Goal: Task Accomplishment & Management: Use online tool/utility

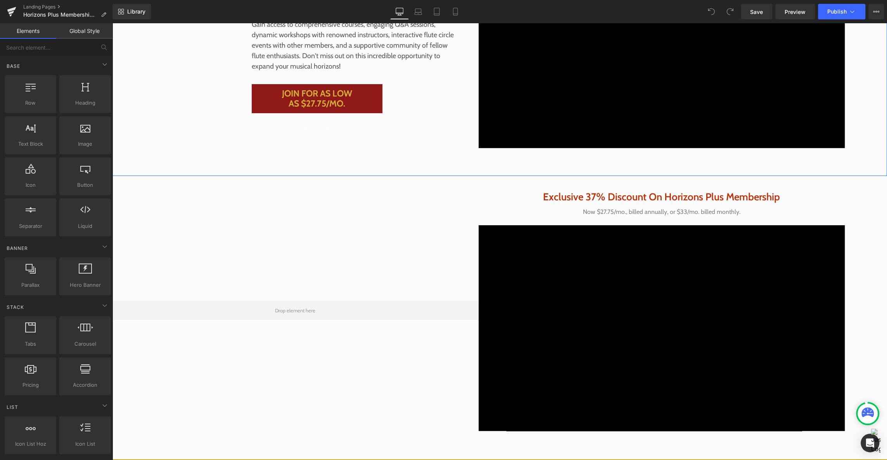
scroll to position [278, 0]
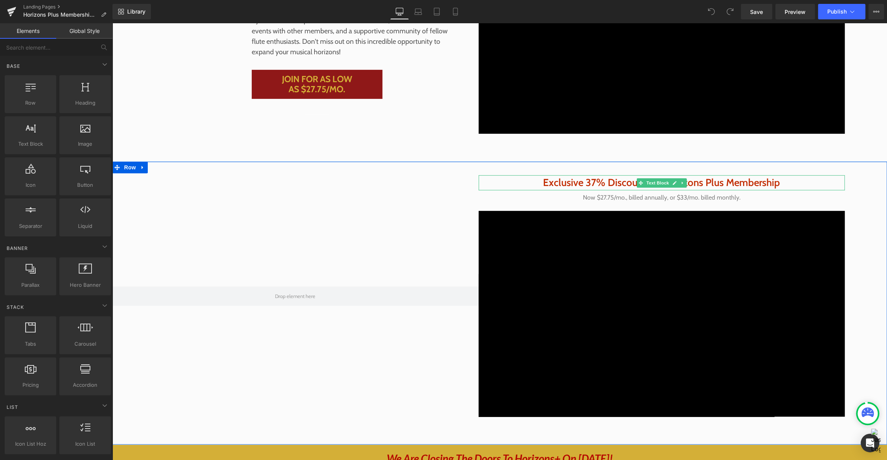
click at [499, 185] on p "Exclusive 37% Discount On Horizons Plus Membership" at bounding box center [661, 182] width 366 height 15
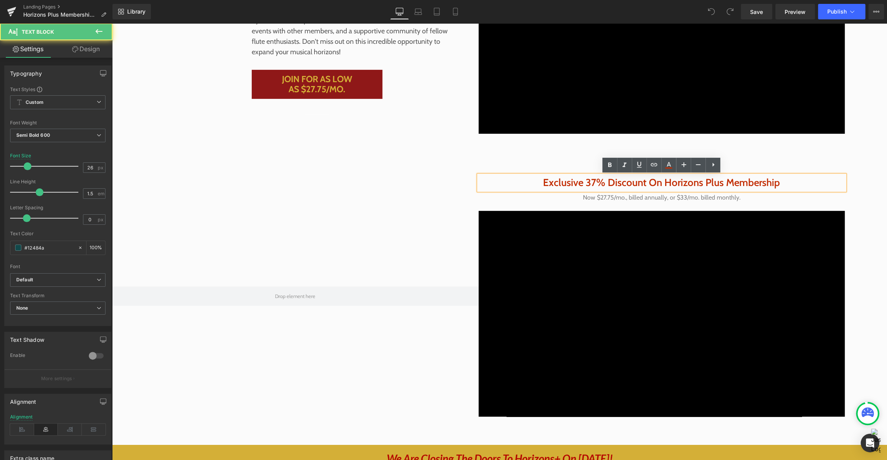
click at [414, 180] on div at bounding box center [295, 296] width 366 height 242
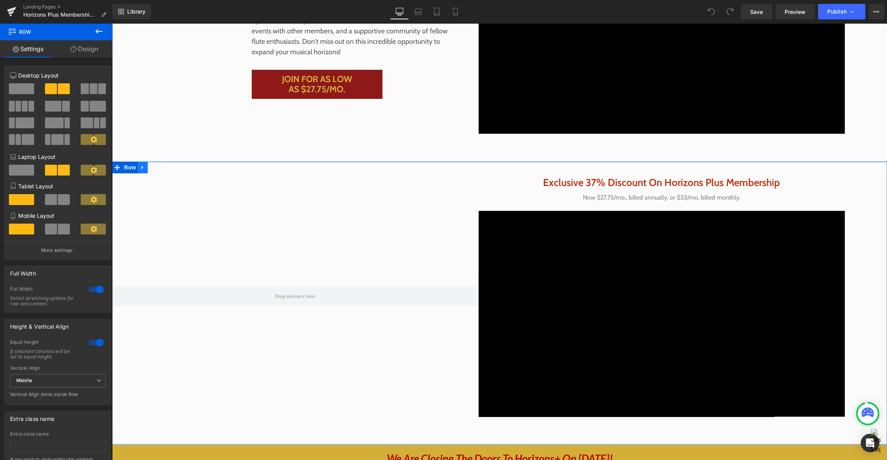
click at [142, 166] on icon at bounding box center [142, 168] width 5 height 6
click at [162, 166] on icon at bounding box center [162, 167] width 5 height 5
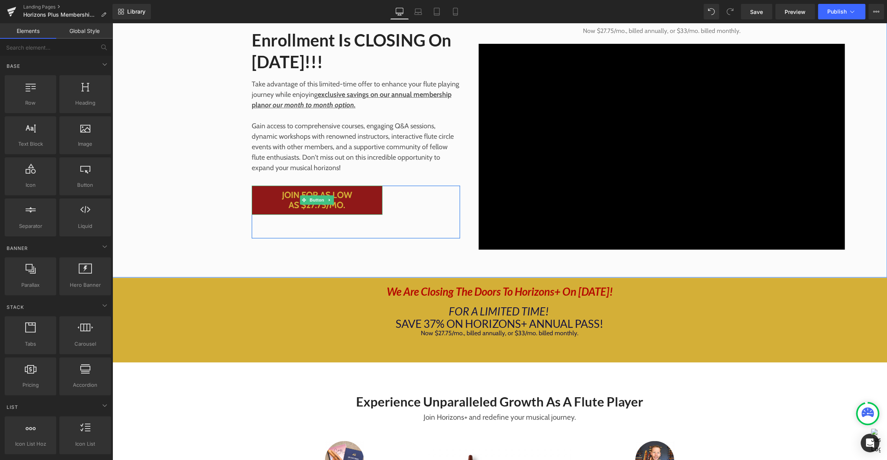
scroll to position [159, 0]
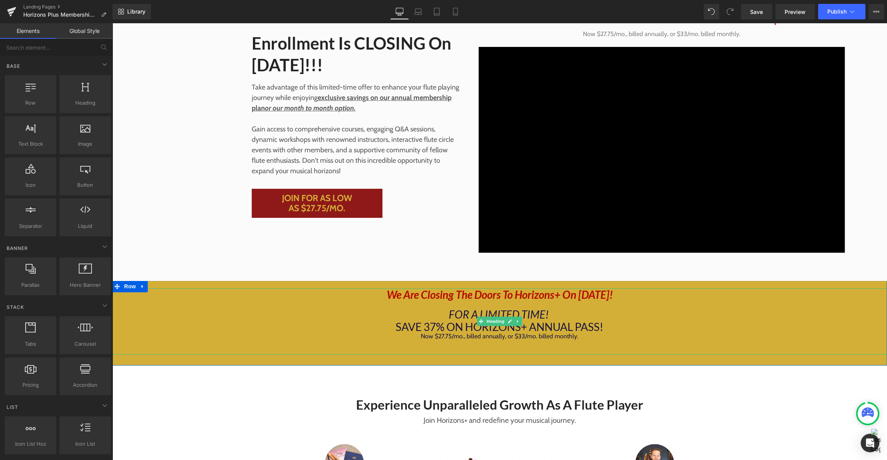
click at [592, 298] on icon "We Are Closing The Doors To Horizons+ On [DATE]!" at bounding box center [500, 294] width 226 height 13
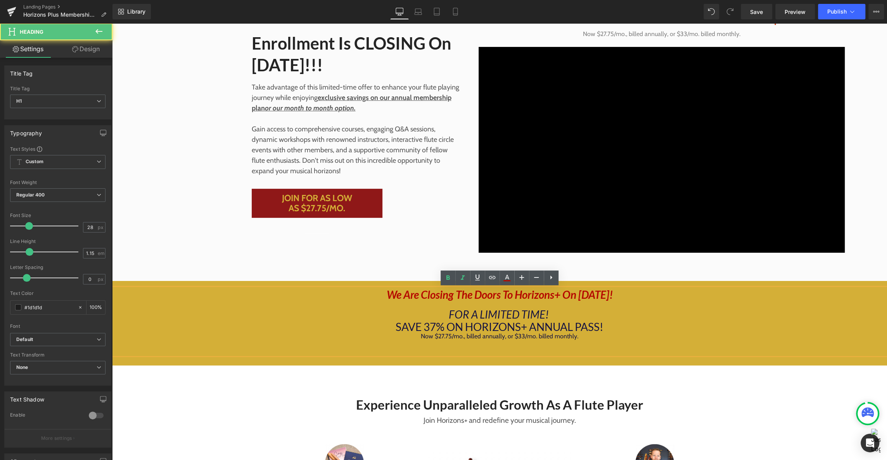
click at [594, 294] on icon "We Are Closing The Doors To Horizons+ On [DATE]!" at bounding box center [500, 294] width 226 height 13
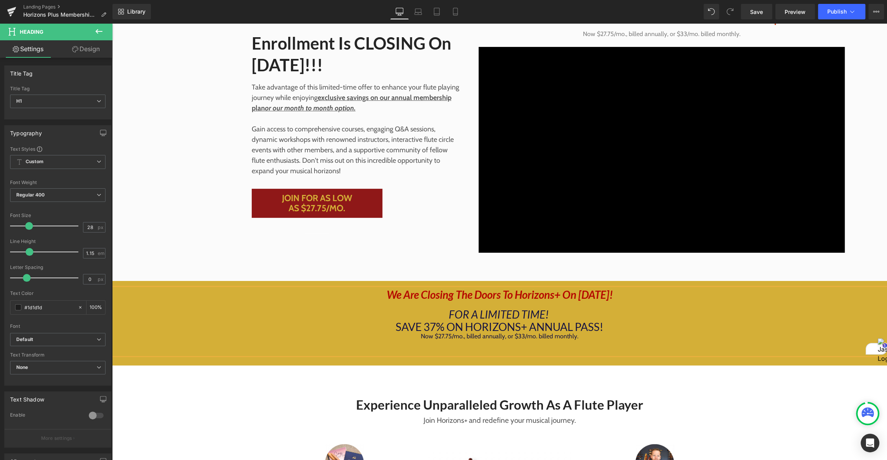
click at [454, 309] on icon "FOR A LIMITED TIME!" at bounding box center [499, 314] width 100 height 13
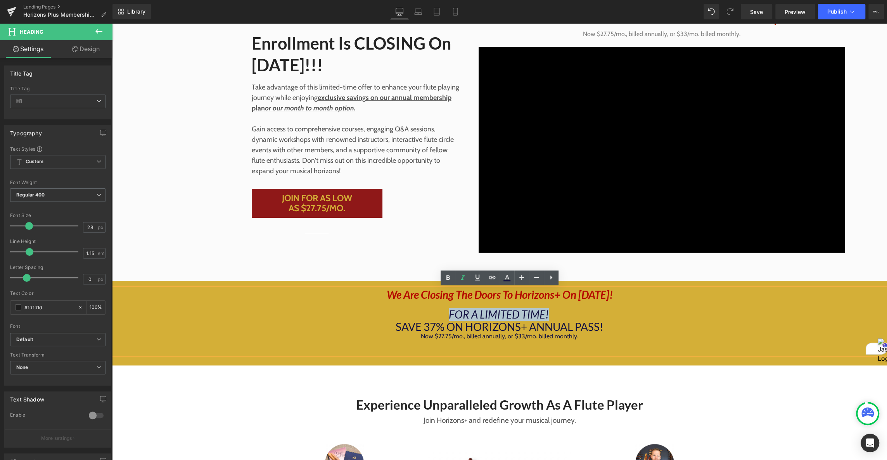
drag, startPoint x: 449, startPoint y: 314, endPoint x: 547, endPoint y: 315, distance: 98.9
click at [547, 315] on icon "FOR A LIMITED TIME!" at bounding box center [499, 314] width 100 height 13
click at [461, 328] on span "SAVE 37% ON HORIZONS+ ANNUAL PASS!" at bounding box center [499, 326] width 208 height 13
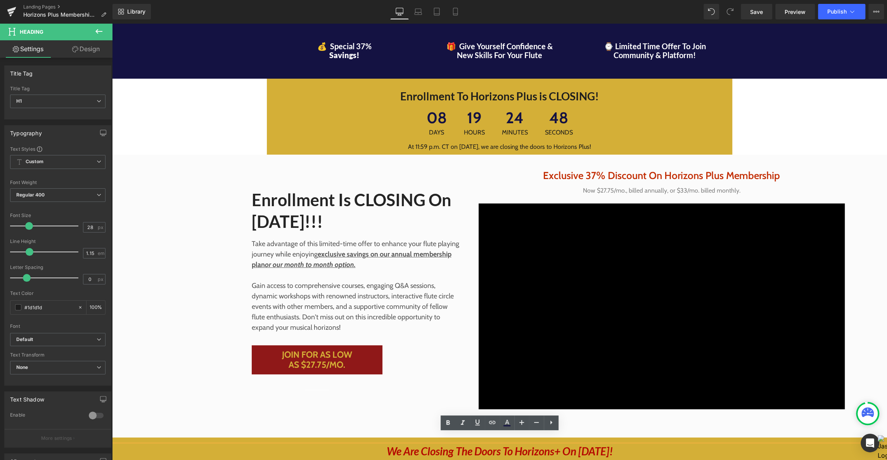
scroll to position [0, 0]
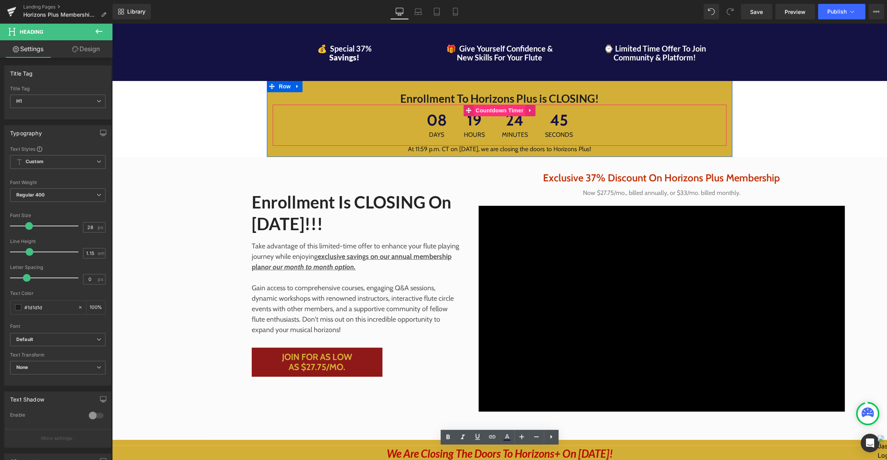
click at [488, 112] on span "Countdown Timer" at bounding box center [499, 111] width 52 height 12
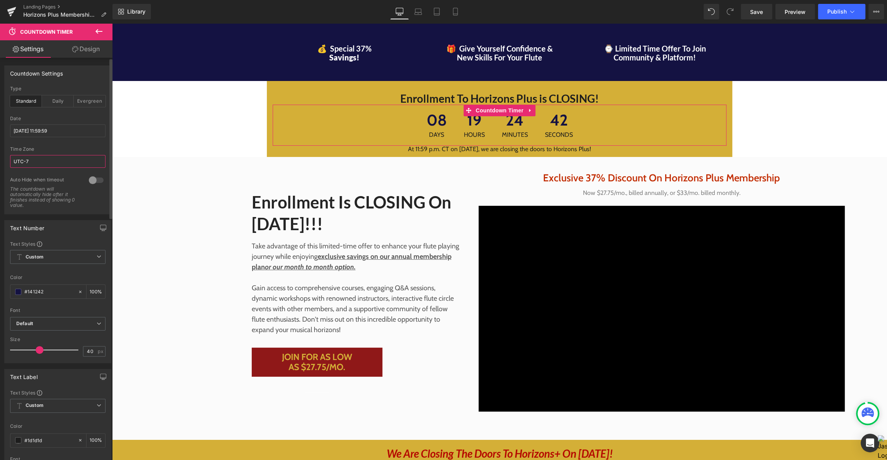
click at [40, 162] on input "UTC-7" at bounding box center [57, 161] width 95 height 13
click at [61, 130] on input "[DATE] 11:59:59" at bounding box center [57, 130] width 95 height 13
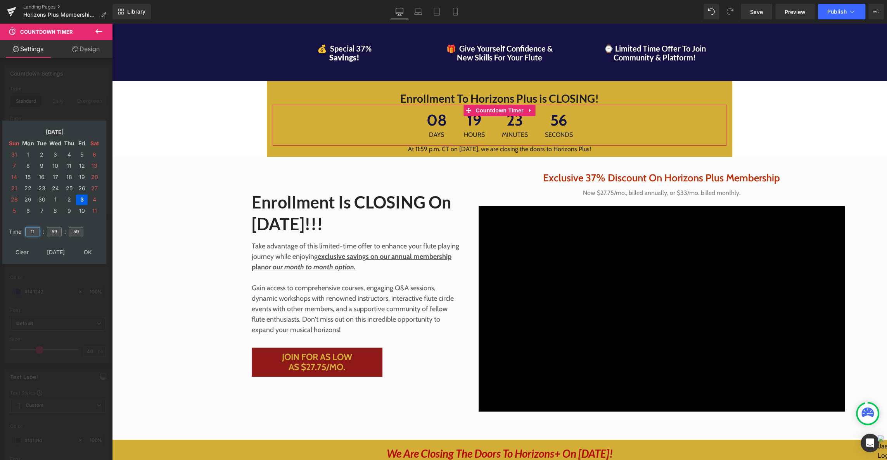
click at [35, 231] on input "11" at bounding box center [32, 231] width 15 height 9
type input "1"
type input "23"
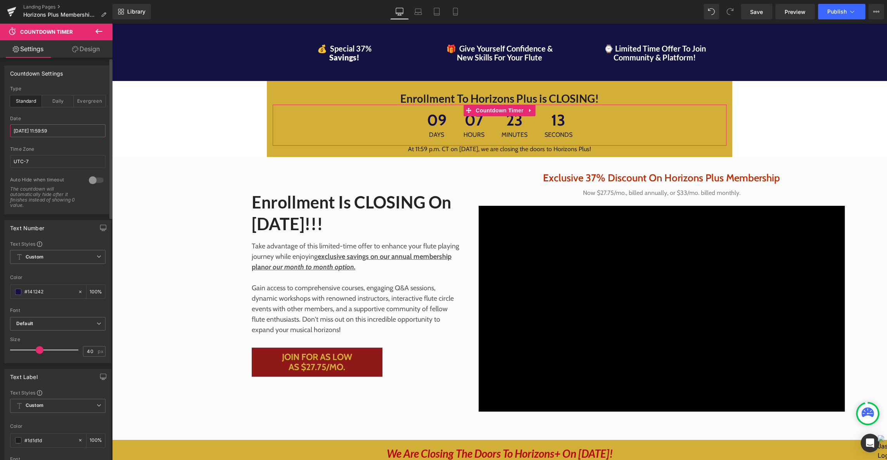
click at [29, 128] on input "[DATE] 11:59:59" at bounding box center [57, 130] width 95 height 13
click at [34, 160] on input "UTC-7" at bounding box center [57, 161] width 95 height 13
type input "UTC-5"
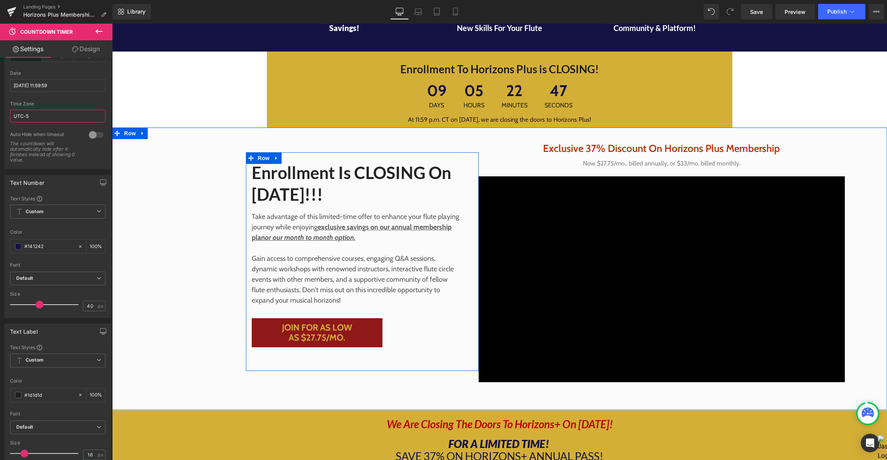
scroll to position [30, 0]
click at [347, 175] on span "Enrollment Is CLOSING on [DATE]!!!" at bounding box center [351, 182] width 199 height 41
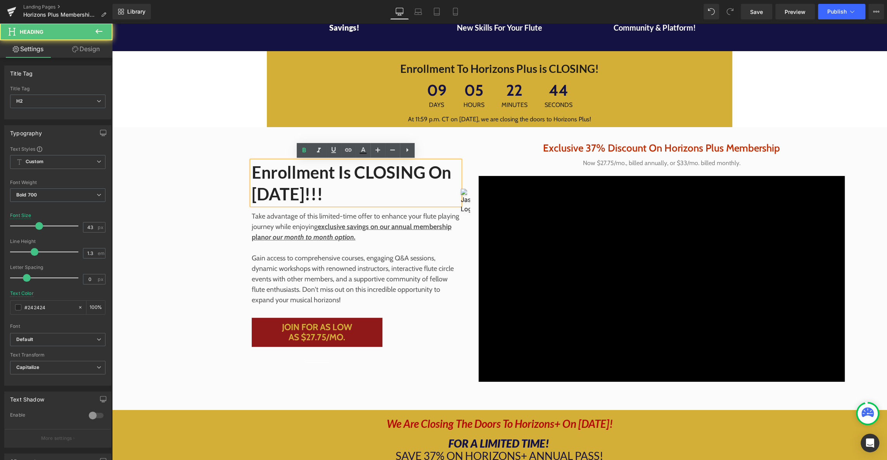
click at [345, 173] on span "Enrollment Is CLOSING on [DATE]!!!" at bounding box center [351, 182] width 199 height 41
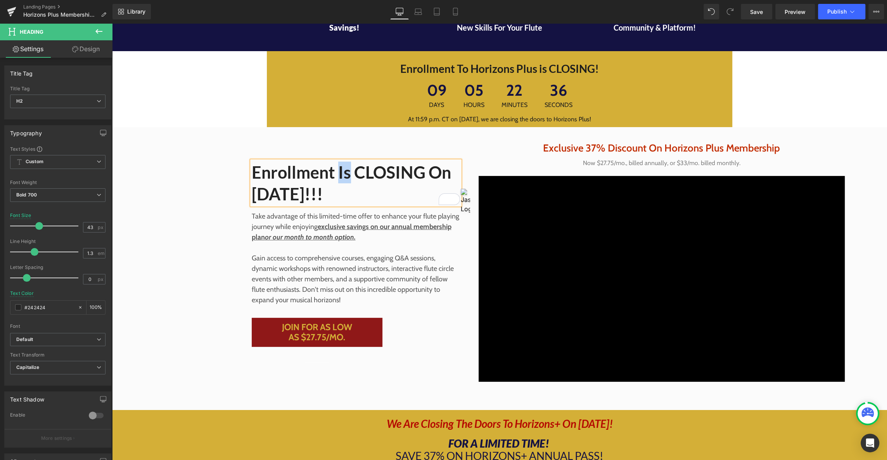
drag, startPoint x: 349, startPoint y: 173, endPoint x: 340, endPoint y: 176, distance: 9.3
click at [340, 176] on span "Enrollment is CLOSING on [DATE]!!!" at bounding box center [351, 182] width 199 height 41
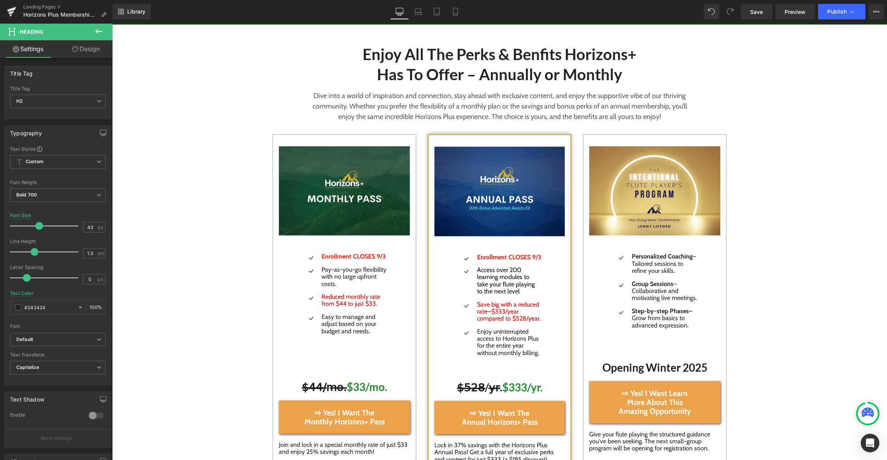
scroll to position [1178, 0]
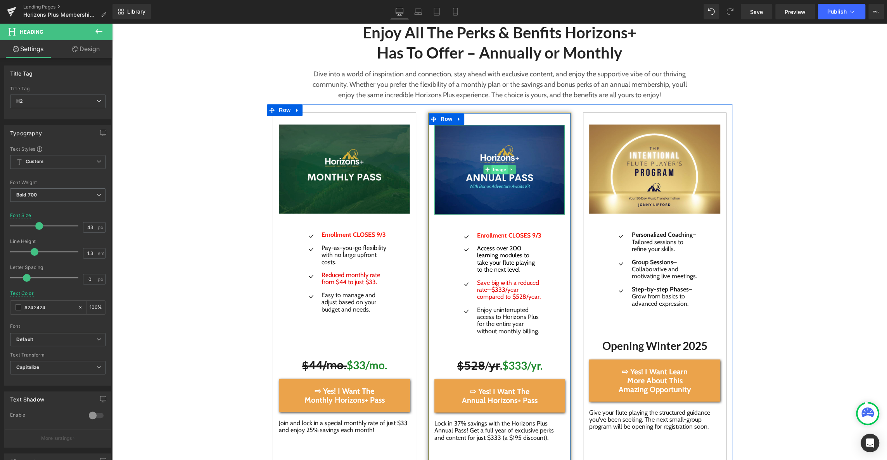
click at [494, 169] on span "Image" at bounding box center [499, 169] width 16 height 9
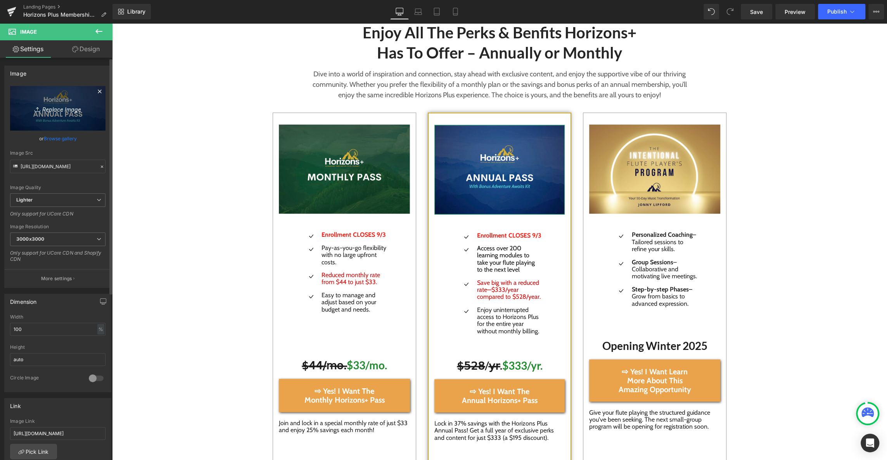
click at [55, 109] on icon "Replace Image" at bounding box center [58, 109] width 62 height 10
type input "C:\fakepath\Screenshot [DATE] 10.28.11 AM.png"
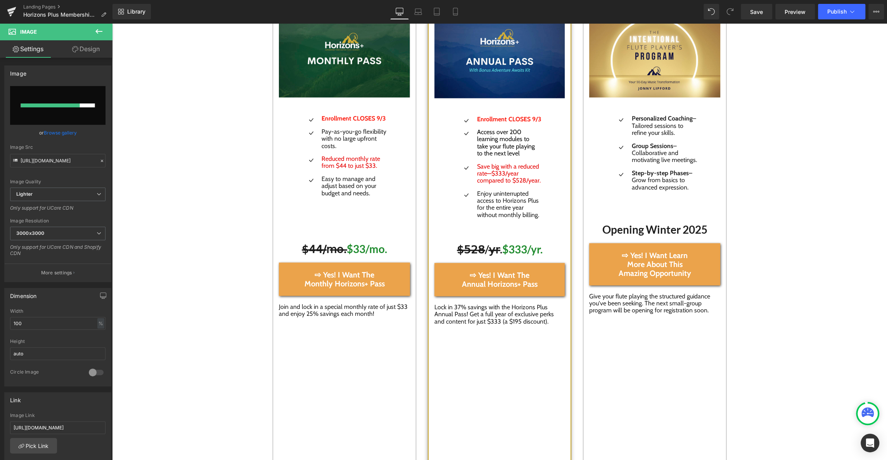
scroll to position [1291, 0]
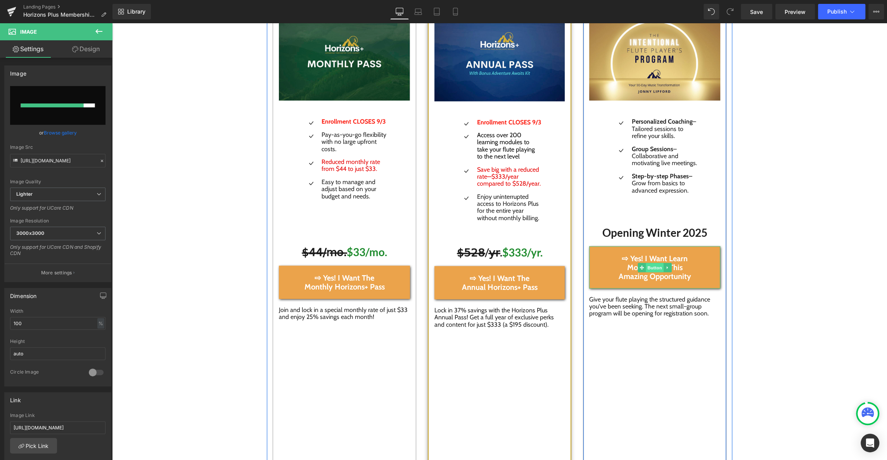
click at [654, 272] on span "Button" at bounding box center [655, 267] width 18 height 9
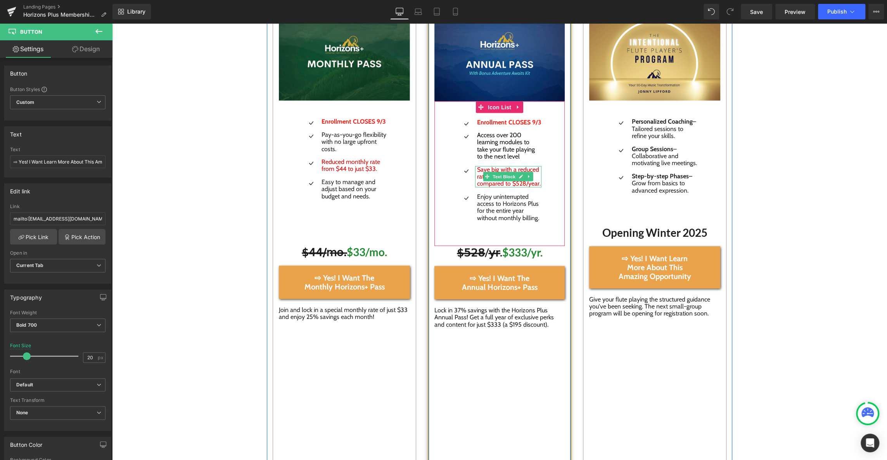
scroll to position [1289, 0]
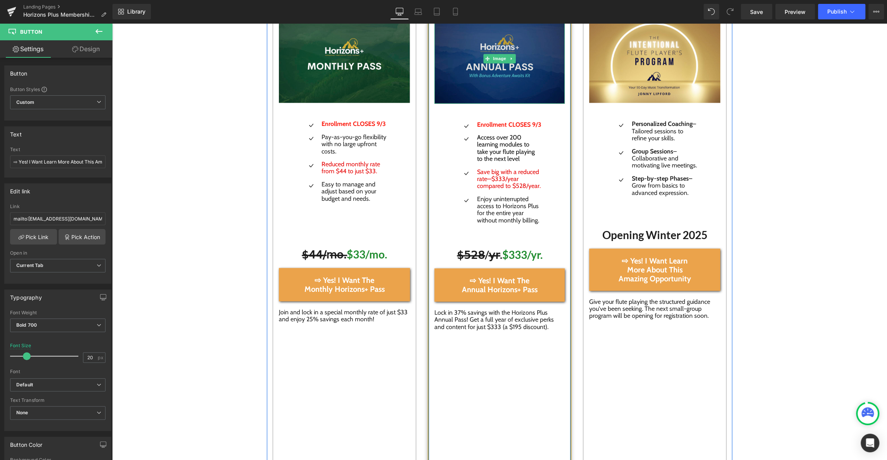
click at [504, 69] on img at bounding box center [499, 59] width 130 height 90
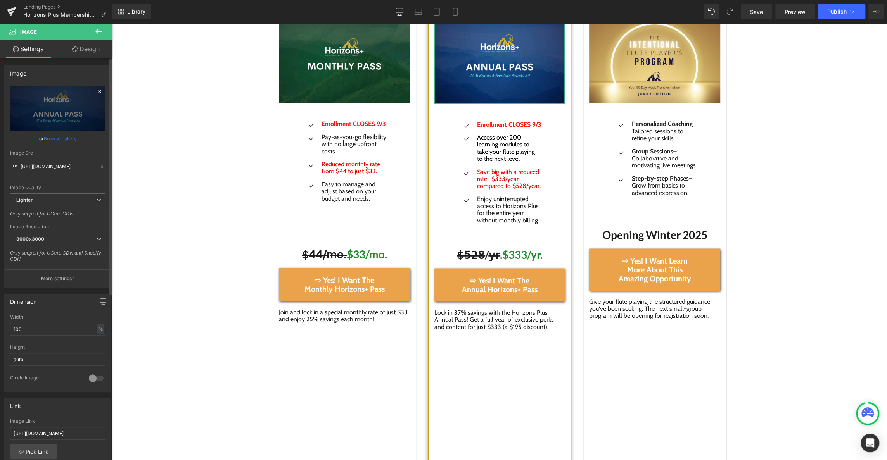
click at [97, 90] on icon at bounding box center [99, 91] width 9 height 9
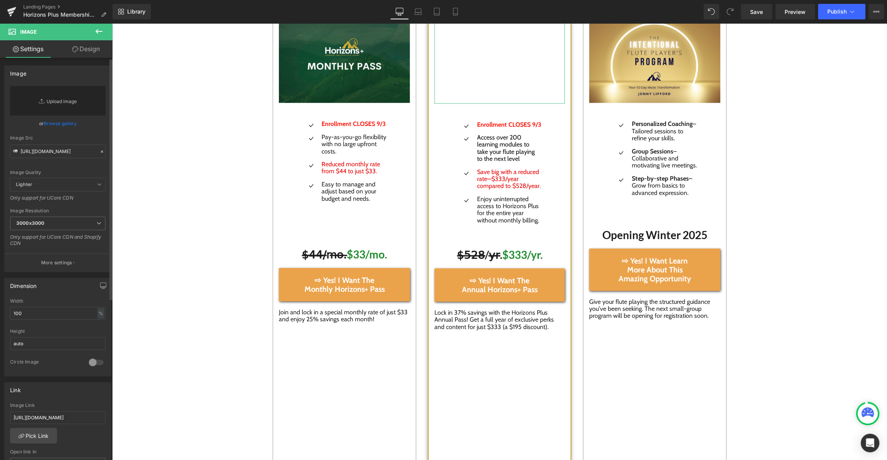
click at [56, 102] on link "Replace Image" at bounding box center [57, 100] width 95 height 29
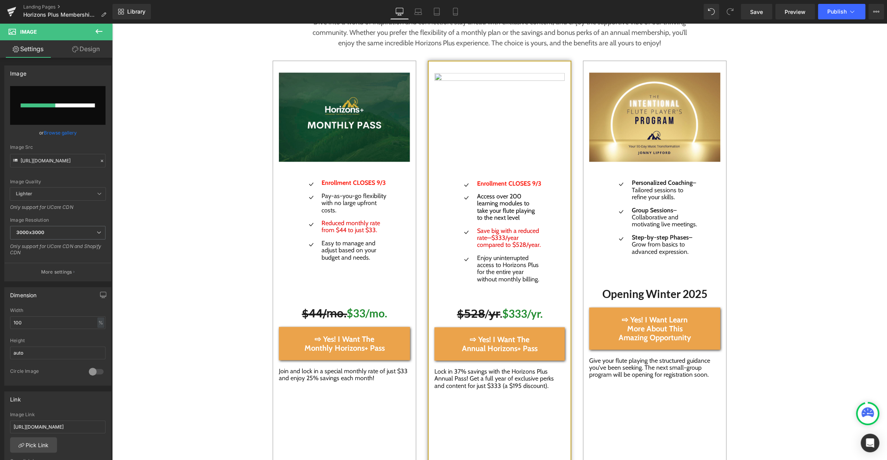
scroll to position [1225, 0]
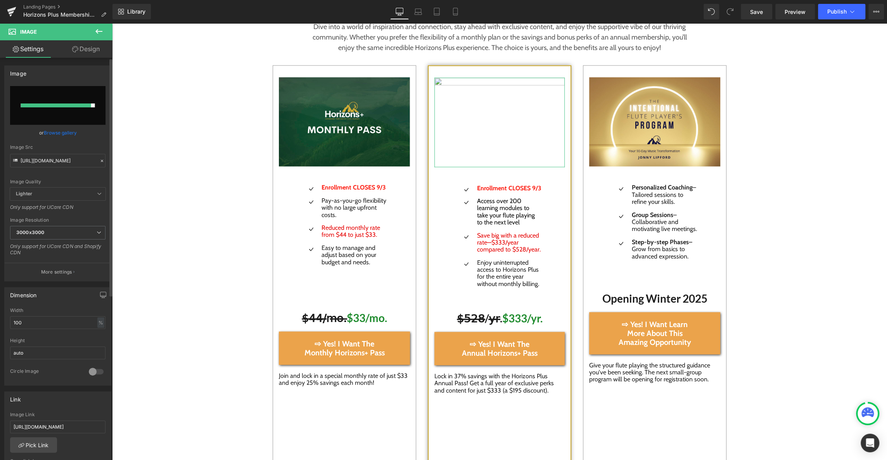
click at [62, 108] on input "file" at bounding box center [57, 105] width 95 height 39
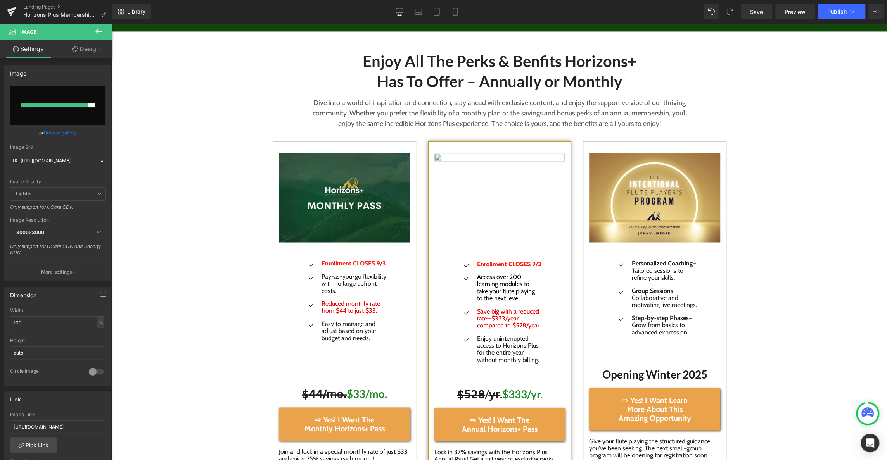
scroll to position [1148, 0]
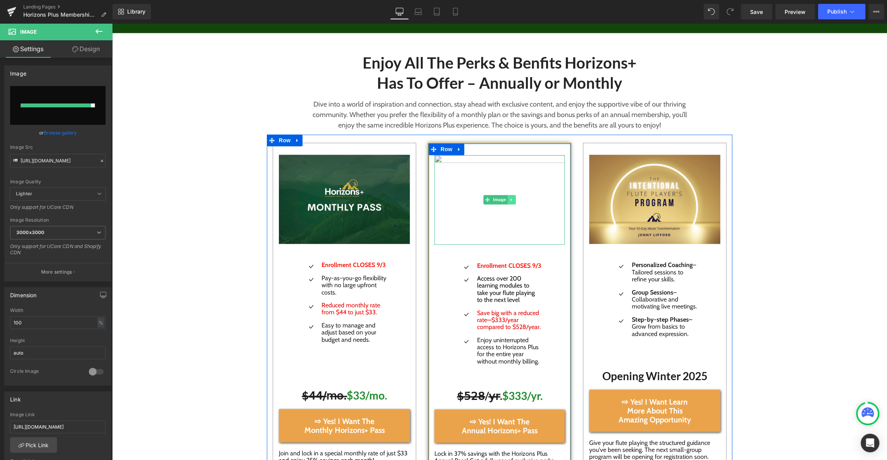
click at [514, 202] on link at bounding box center [511, 199] width 8 height 9
click at [486, 219] on img at bounding box center [499, 200] width 130 height 90
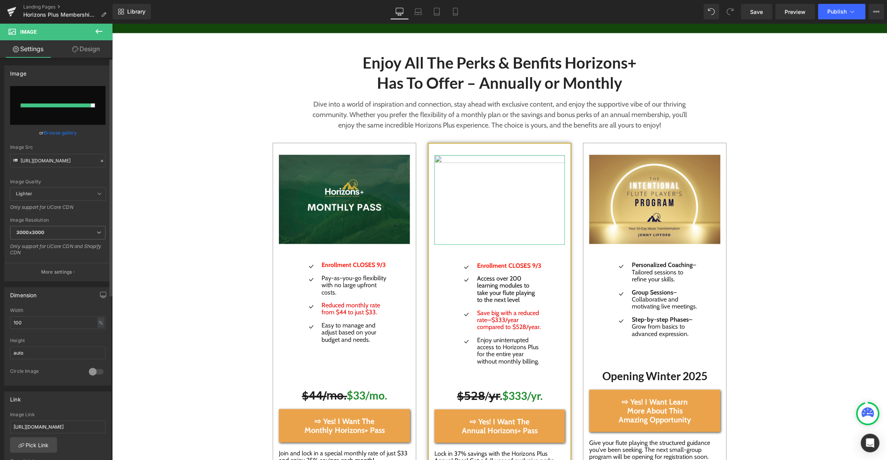
click at [74, 95] on input "file" at bounding box center [57, 105] width 95 height 39
click at [76, 99] on input "file" at bounding box center [57, 105] width 95 height 39
type input "C:\fakepath\Screenshot [DATE] 10.28.11 AM.jpg"
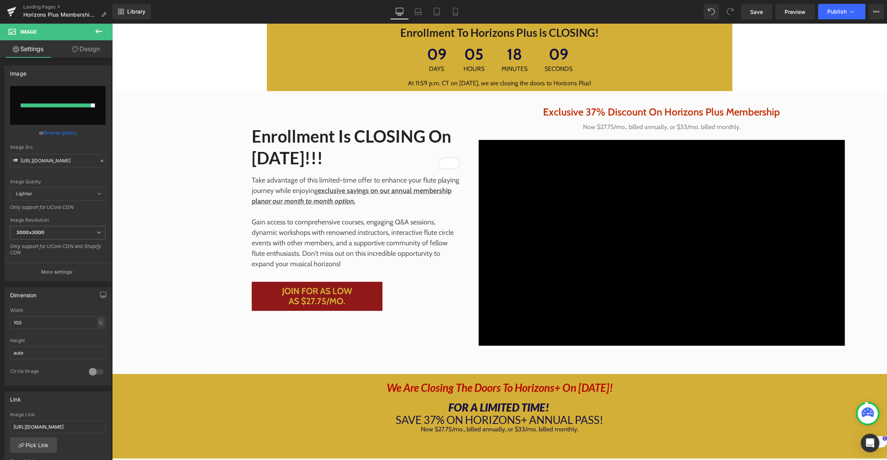
scroll to position [0, 0]
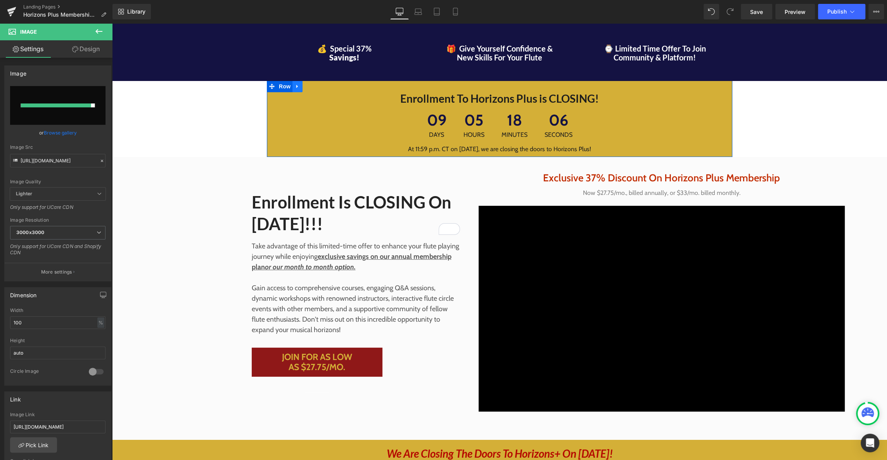
click at [297, 85] on icon at bounding box center [297, 87] width 5 height 6
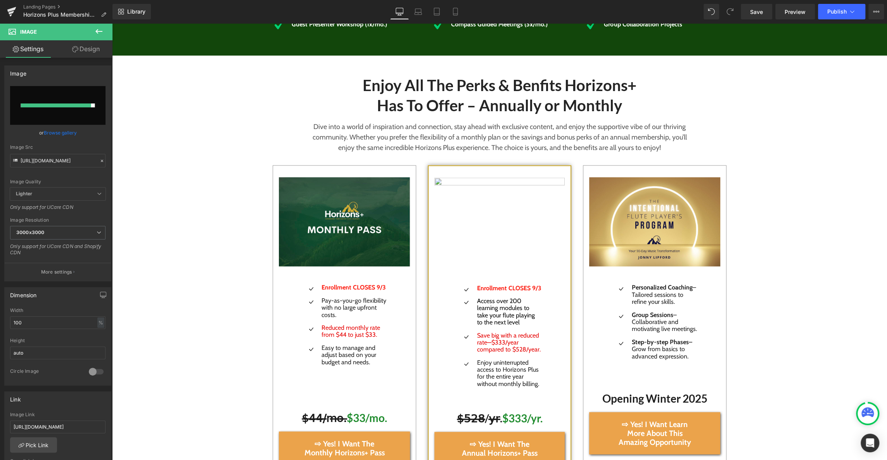
scroll to position [1131, 0]
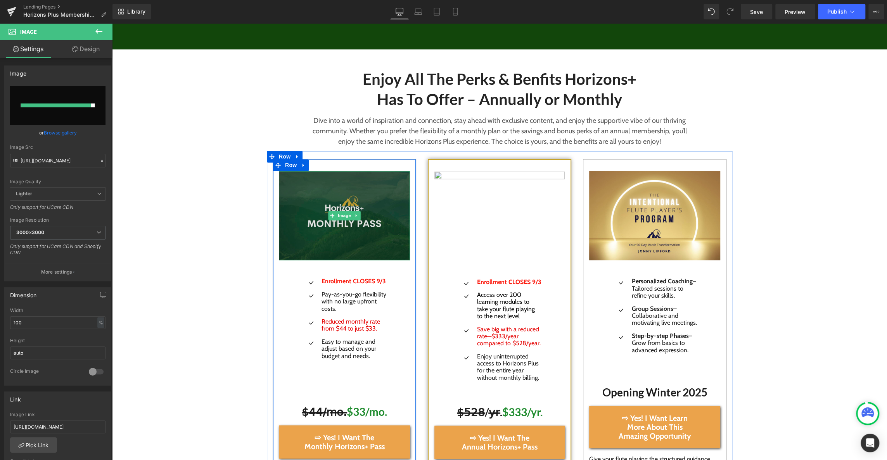
click at [381, 190] on img at bounding box center [344, 216] width 131 height 90
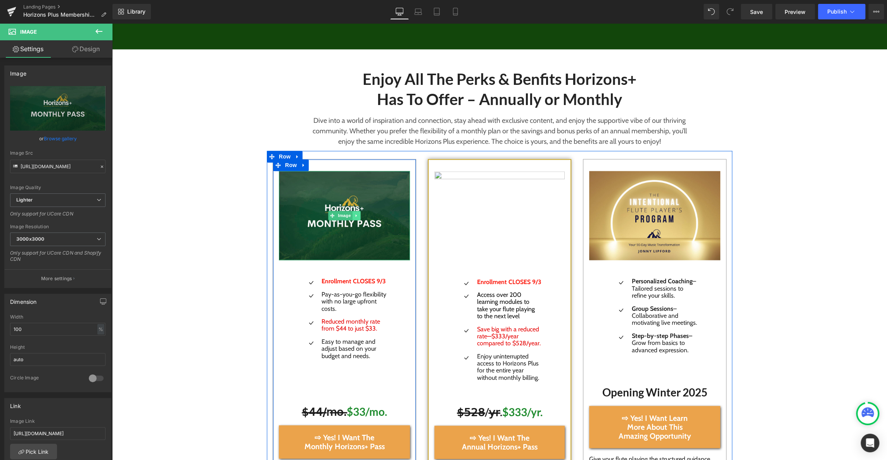
click at [356, 215] on icon at bounding box center [356, 215] width 1 height 3
click at [354, 215] on icon at bounding box center [352, 215] width 4 height 4
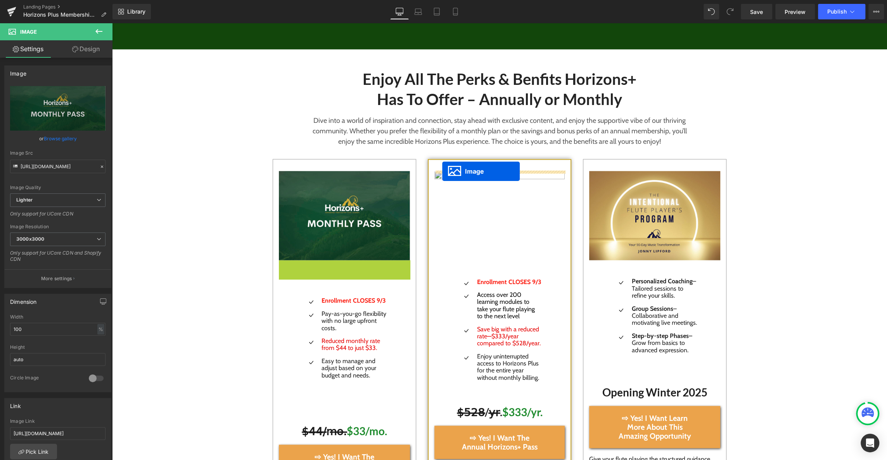
drag, startPoint x: 331, startPoint y: 305, endPoint x: 442, endPoint y: 172, distance: 173.7
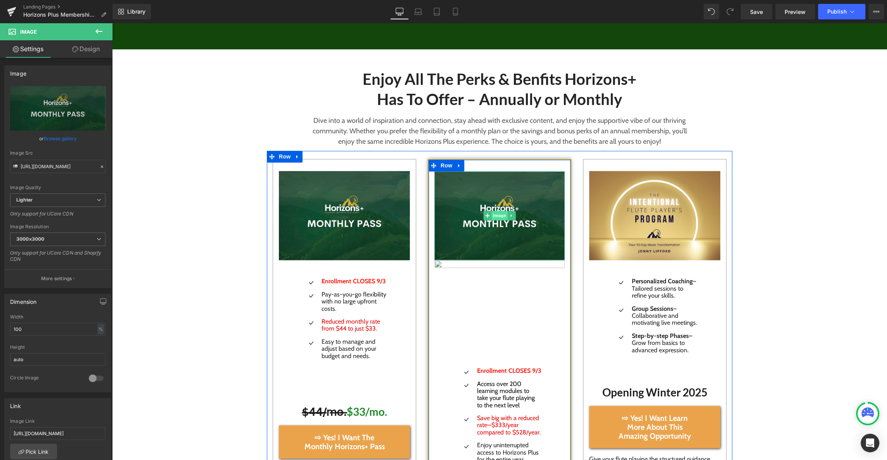
click at [498, 215] on span "Image" at bounding box center [499, 215] width 16 height 9
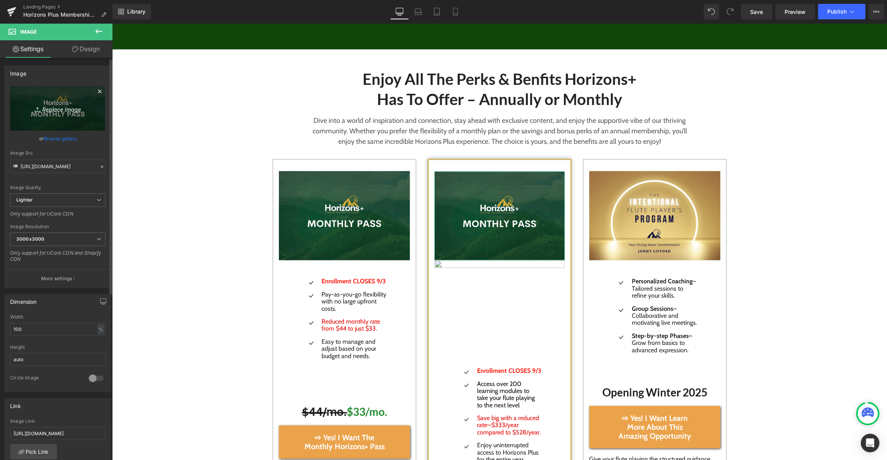
click at [54, 107] on icon "Replace Image" at bounding box center [58, 109] width 62 height 10
type input "C:\fakepath\Screenshot [DATE] 10.28.11 AM.jpg"
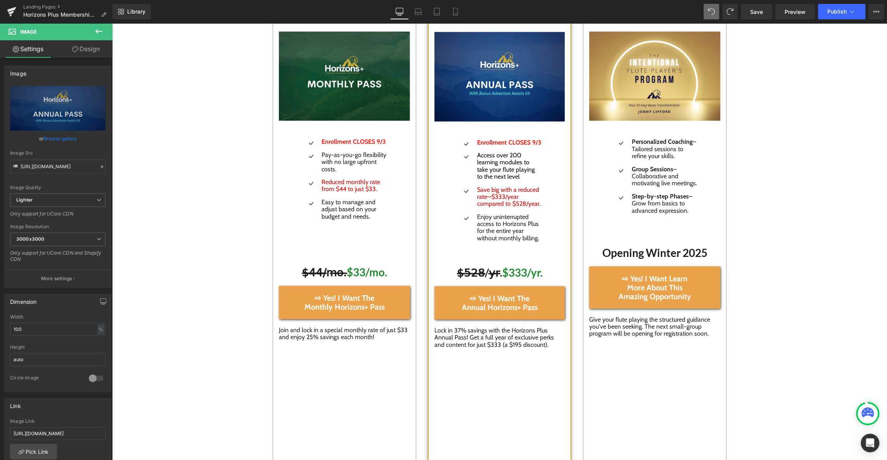
scroll to position [1270, 0]
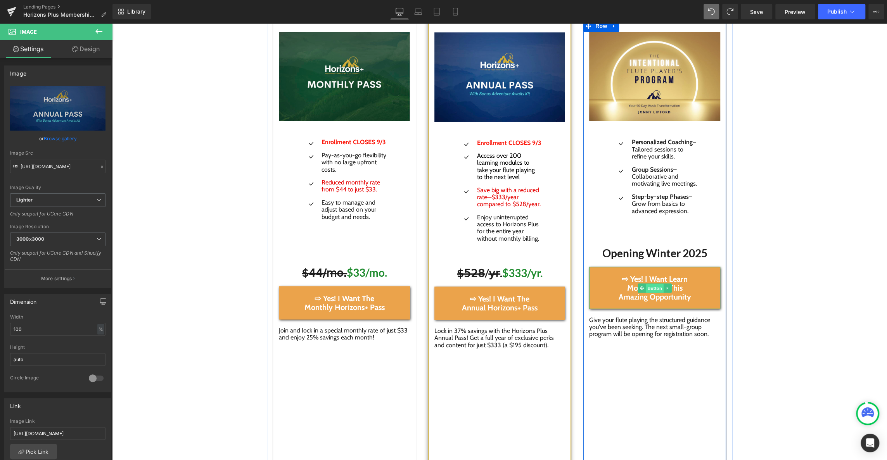
click at [652, 293] on span "Button" at bounding box center [655, 287] width 18 height 9
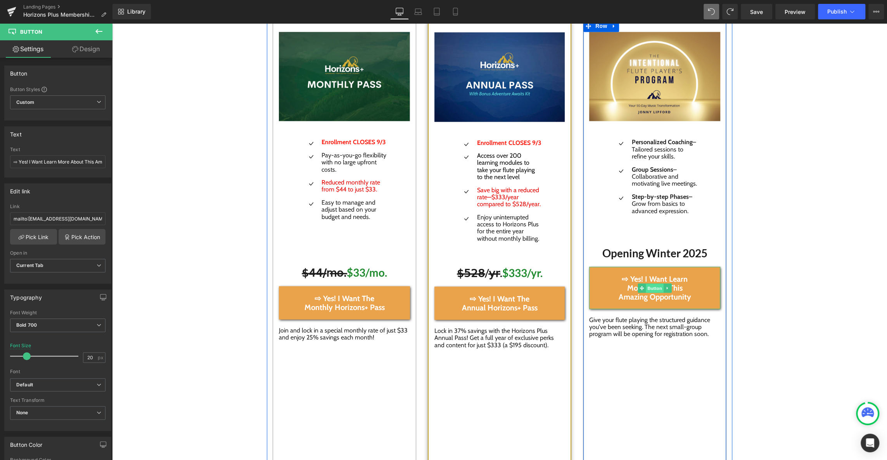
click at [651, 293] on span "Button" at bounding box center [655, 287] width 18 height 9
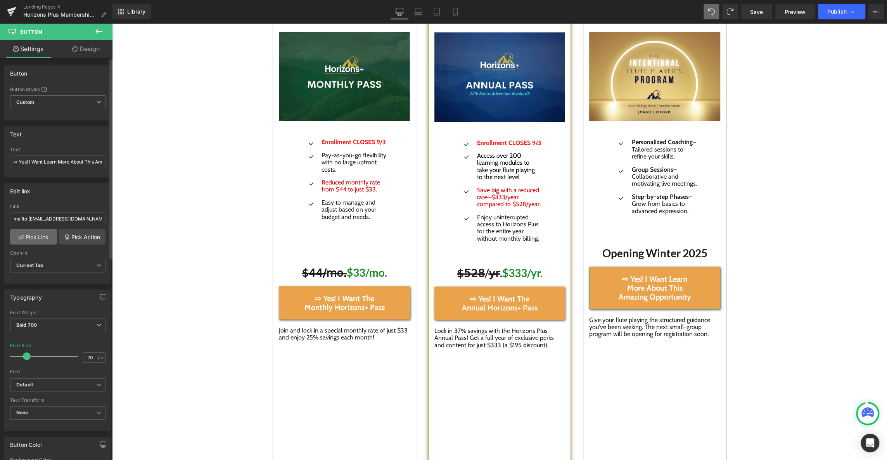
click at [24, 234] on link "Pick Link" at bounding box center [33, 237] width 47 height 16
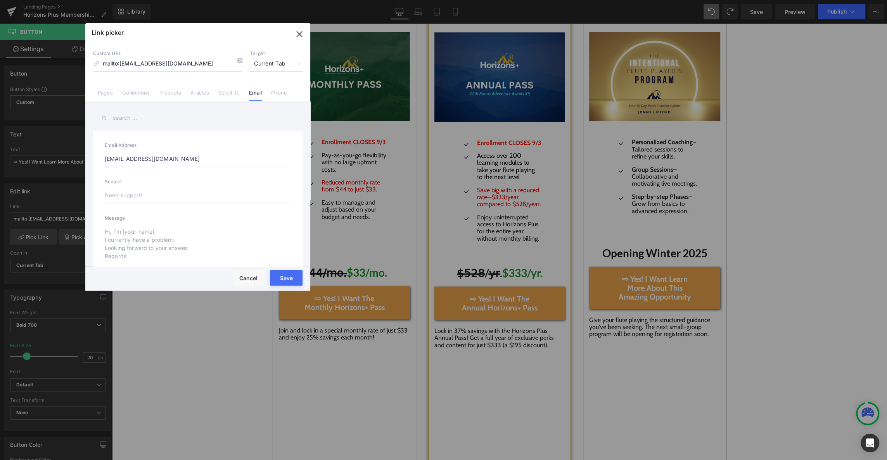
type input "[URL][DOMAIN_NAME]"
click at [0, 0] on button "Save" at bounding box center [0, 0] width 0 height 0
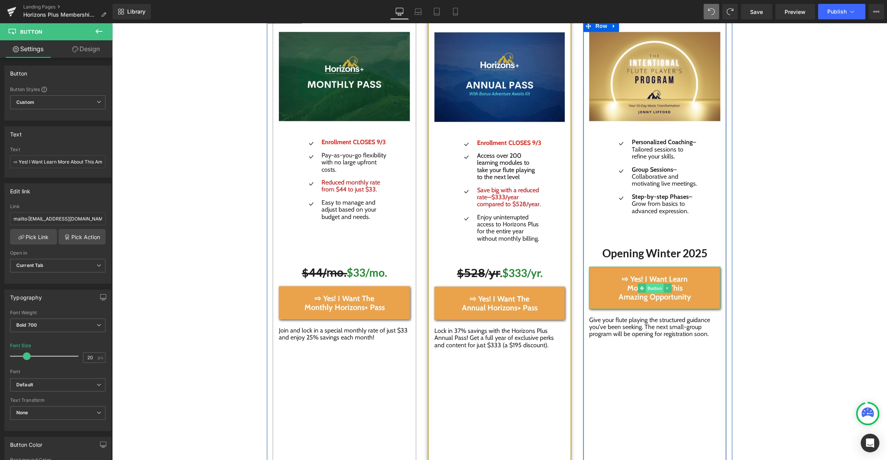
click at [652, 292] on span "Button" at bounding box center [655, 287] width 18 height 9
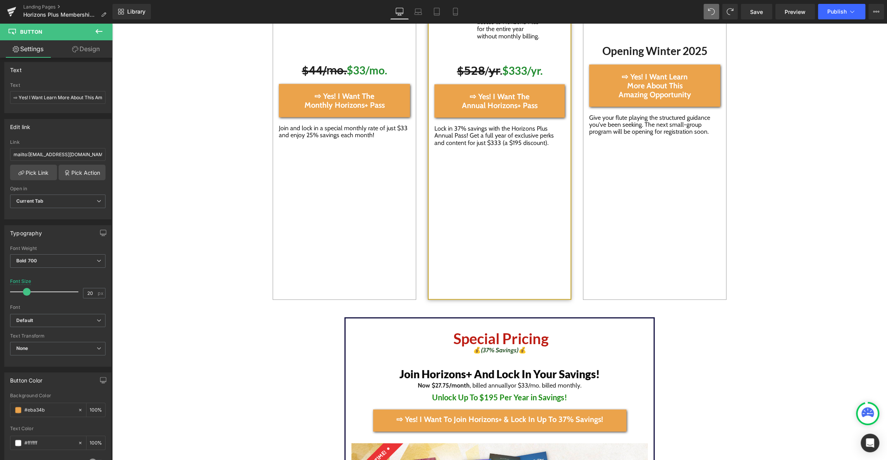
scroll to position [1486, 0]
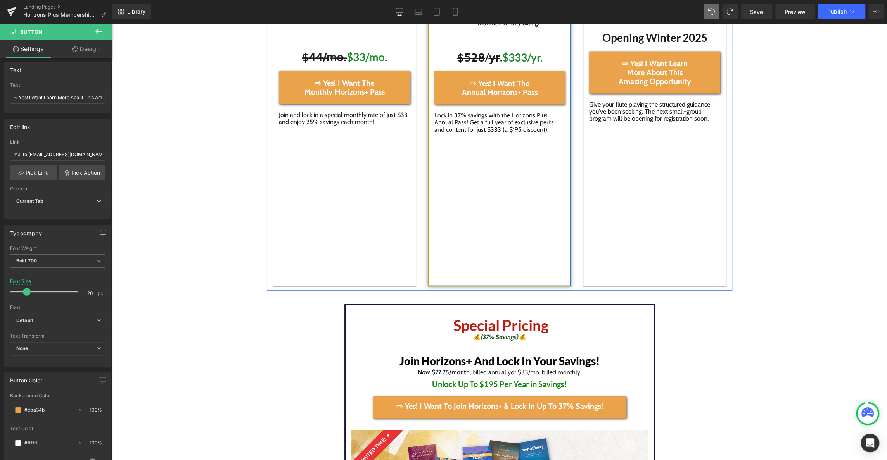
click at [471, 197] on div "Image Icon Enrollment CLOSES 9/3 Text Block Icon Access over 200 learning modul…" at bounding box center [499, 46] width 143 height 482
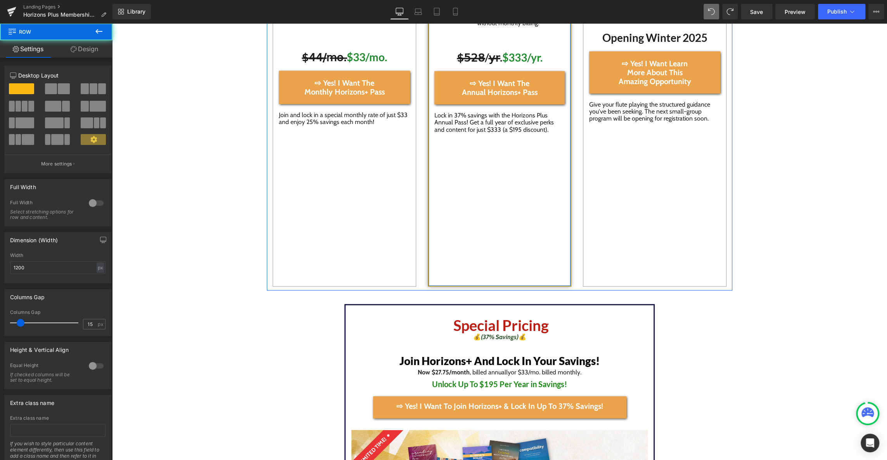
click at [484, 165] on div "Image Icon Enrollment CLOSES 9/3 Text Block Icon Access over 200 learning modul…" at bounding box center [499, 46] width 143 height 482
click at [488, 282] on div "Image Icon Enrollment CLOSES 9/3 Text Block Icon Access over 200 learning modul…" at bounding box center [499, 46] width 143 height 482
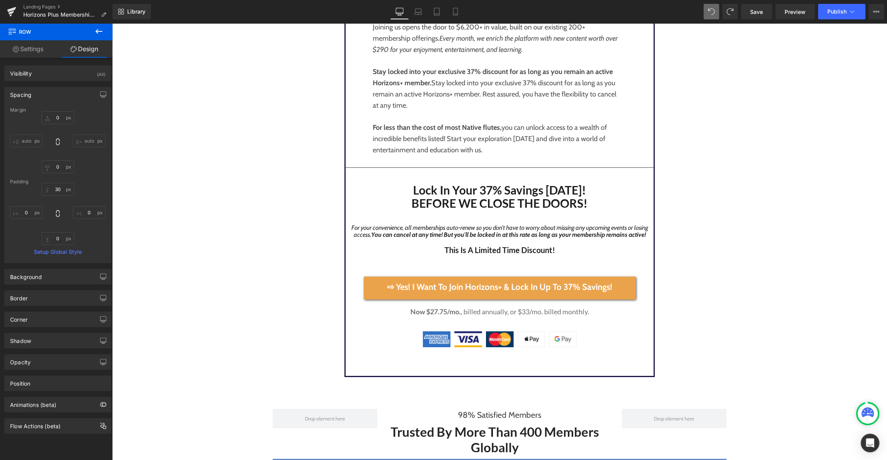
scroll to position [2235, 0]
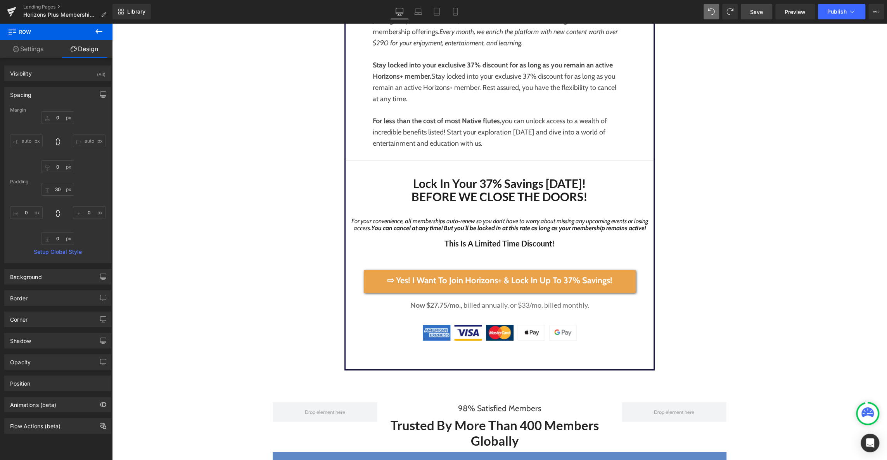
click at [759, 10] on span "Save" at bounding box center [756, 12] width 13 height 8
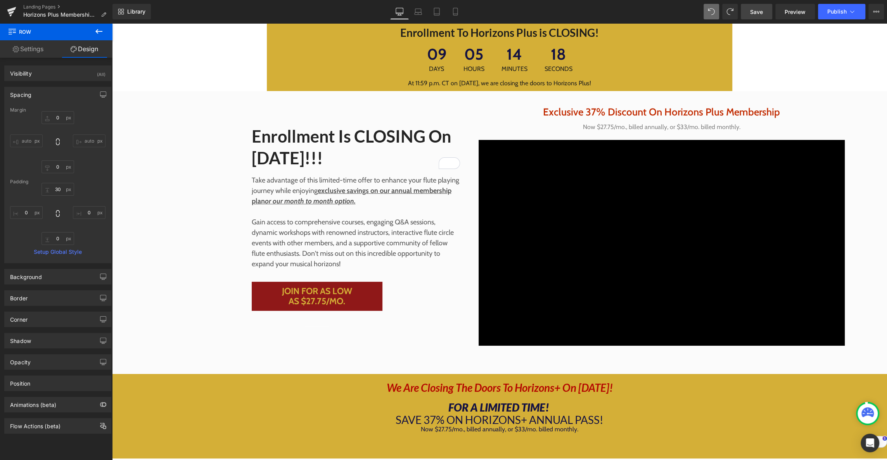
scroll to position [0, 0]
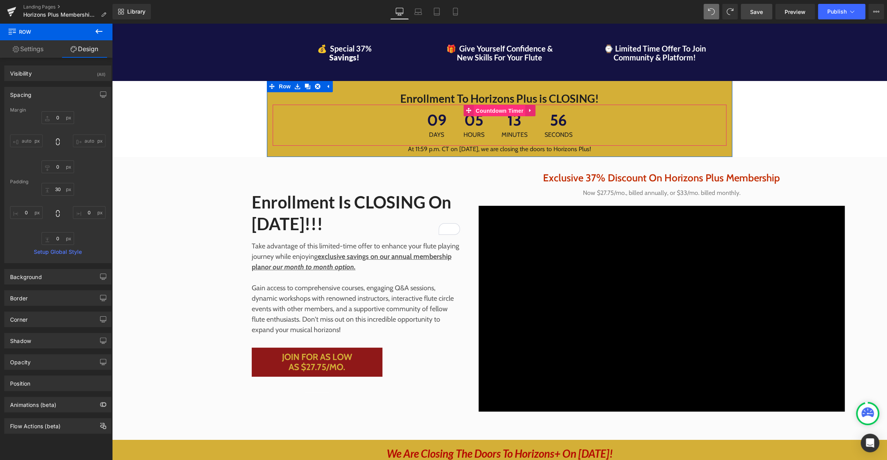
click at [491, 114] on span "Countdown Timer" at bounding box center [499, 111] width 52 height 12
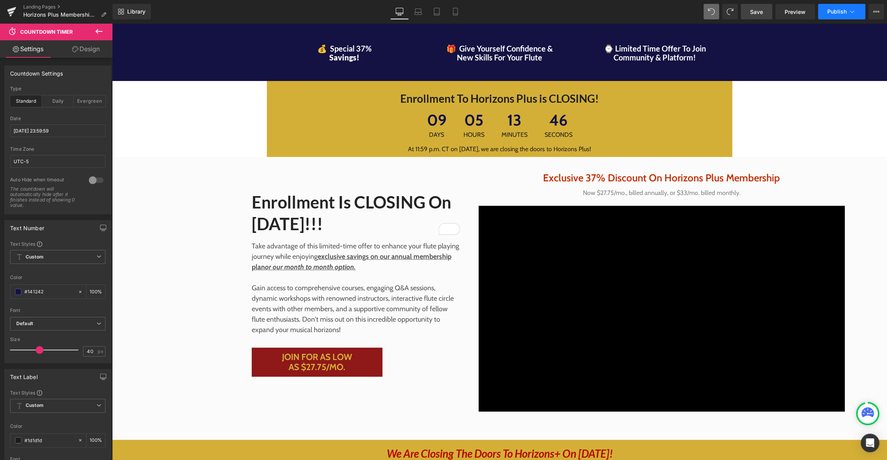
click at [844, 10] on span "Publish" at bounding box center [836, 12] width 19 height 6
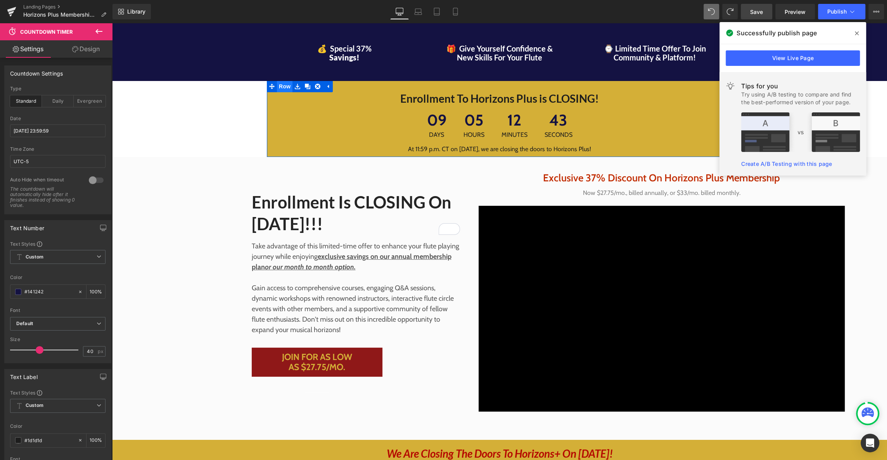
click at [290, 88] on span "Row" at bounding box center [285, 87] width 16 height 12
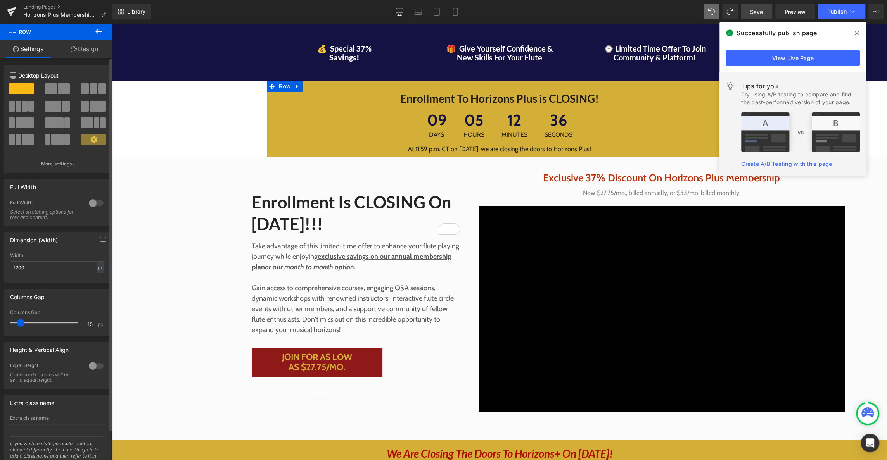
click at [92, 204] on div at bounding box center [96, 203] width 19 height 12
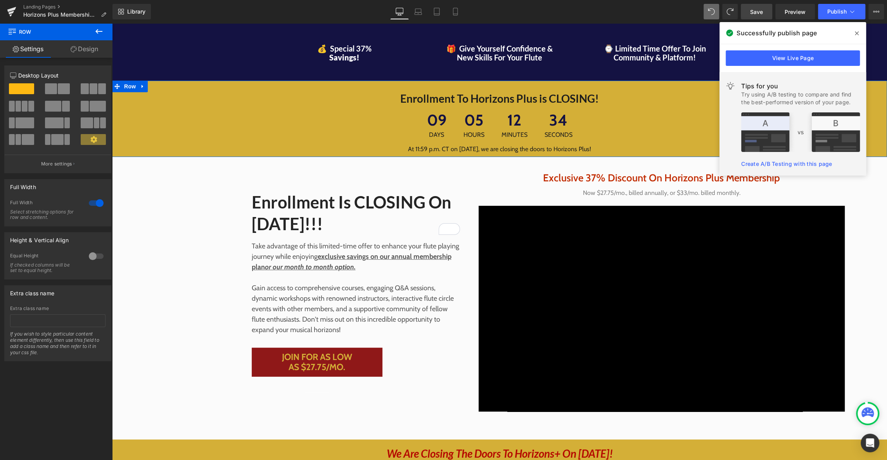
click at [218, 89] on div "Enrollment To Horizons Plus is CLOSING! Heading 09 Days 05 Hours 12 Minutes 34 …" at bounding box center [499, 119] width 775 height 76
click at [127, 90] on span "Row" at bounding box center [130, 87] width 16 height 12
click at [74, 47] on icon at bounding box center [74, 49] width 6 height 6
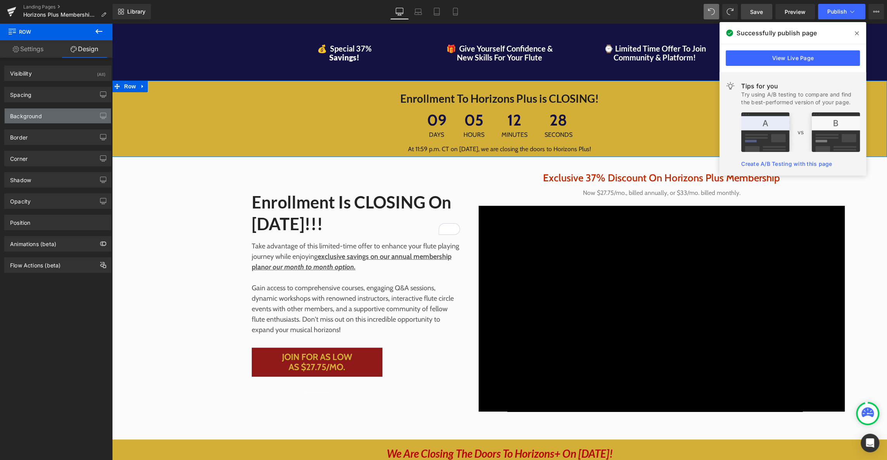
click at [37, 116] on div "Background" at bounding box center [26, 114] width 32 height 11
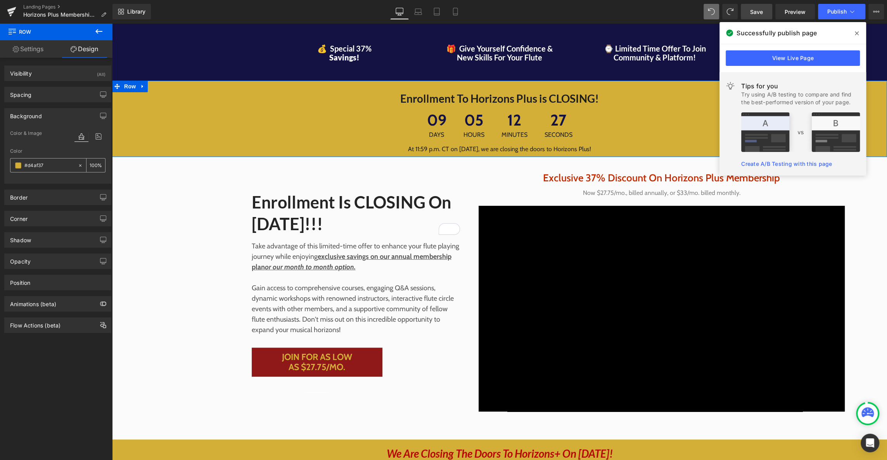
click at [45, 165] on input "#d4af37" at bounding box center [49, 165] width 50 height 9
click at [19, 162] on span at bounding box center [18, 165] width 6 height 6
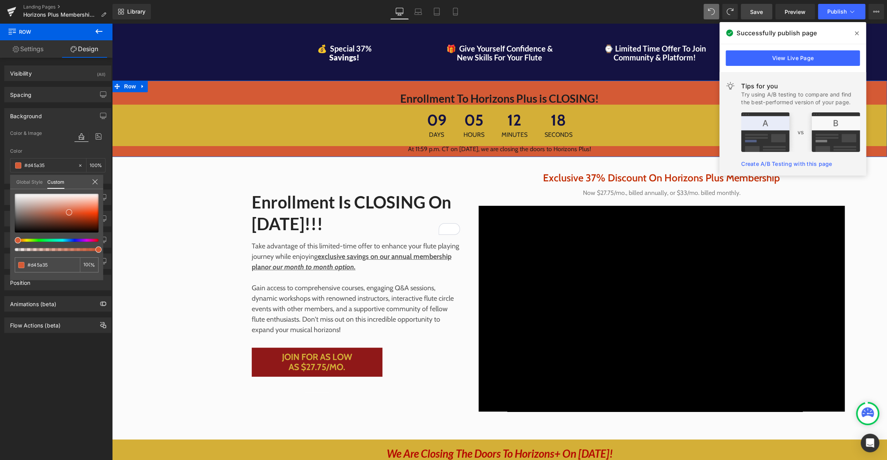
drag, startPoint x: 24, startPoint y: 240, endPoint x: 14, endPoint y: 242, distance: 10.4
click at [14, 242] on div "#d4af37 100 %" at bounding box center [56, 237] width 93 height 86
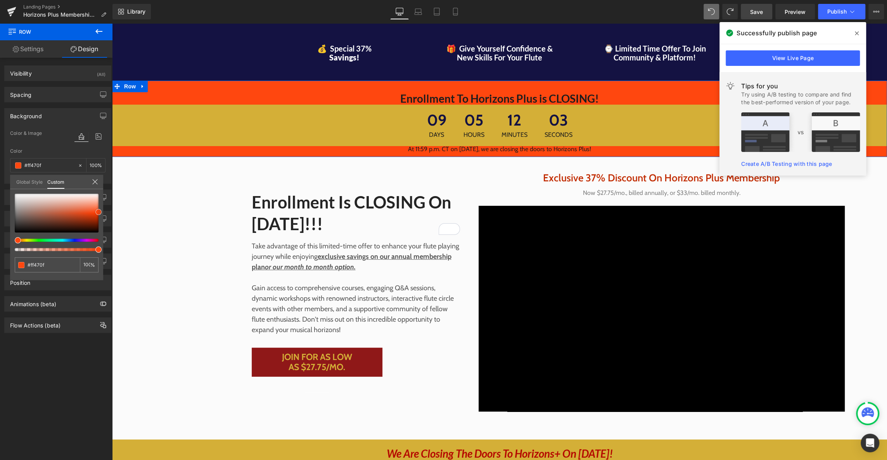
drag, startPoint x: 69, startPoint y: 211, endPoint x: 106, endPoint y: 211, distance: 36.8
click at [106, 184] on div "Background Color & Image color Color #d4af37 100 % Image Replace Image Upload i…" at bounding box center [58, 142] width 116 height 81
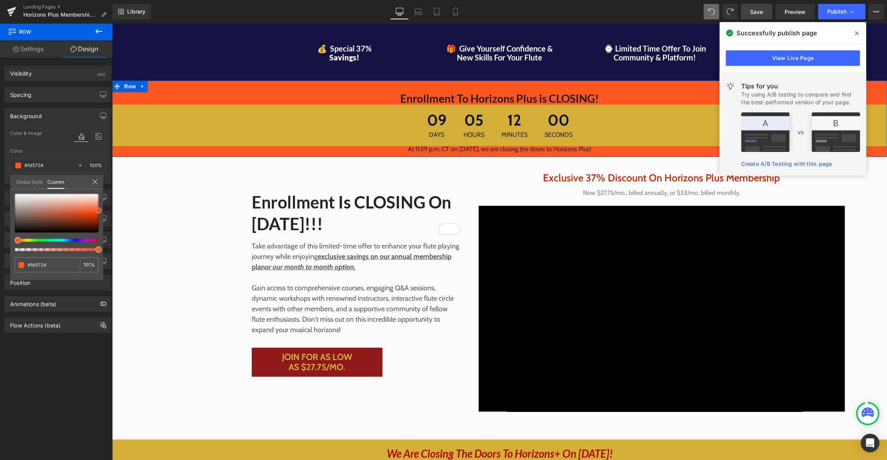
click at [99, 210] on span at bounding box center [98, 210] width 6 height 6
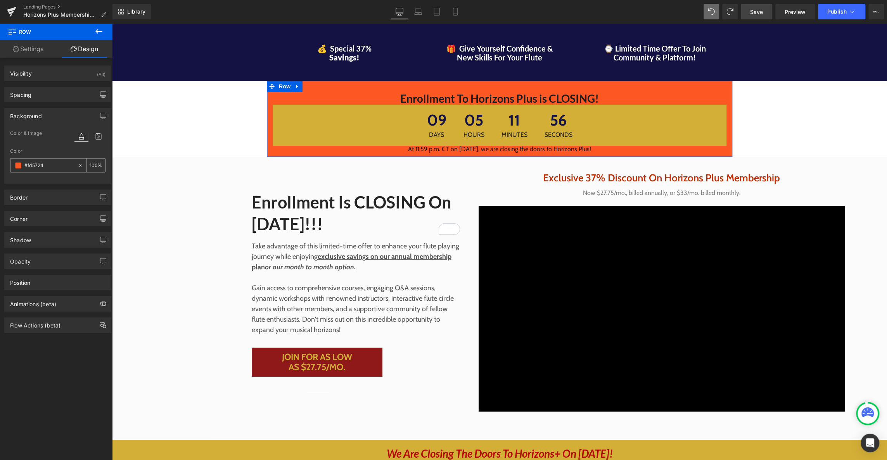
click at [31, 166] on input "#d4af37" at bounding box center [49, 165] width 50 height 9
paste input "d4af37"
type input "#d4af37"
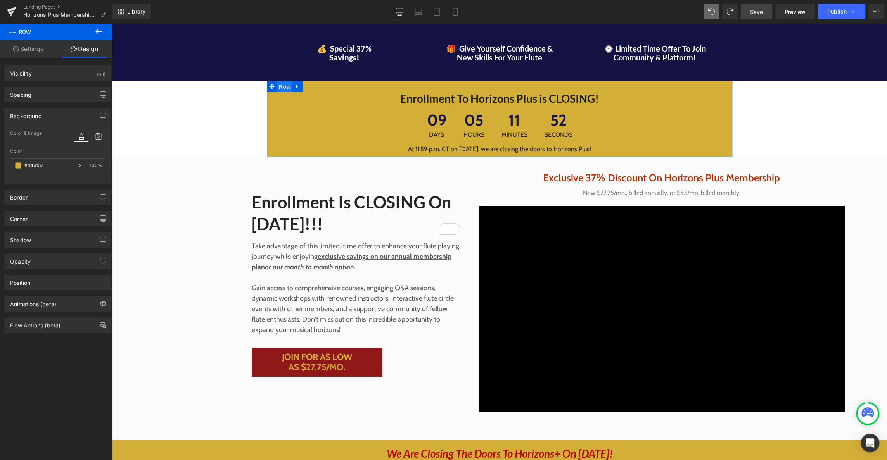
click at [289, 88] on span "Row" at bounding box center [285, 87] width 16 height 12
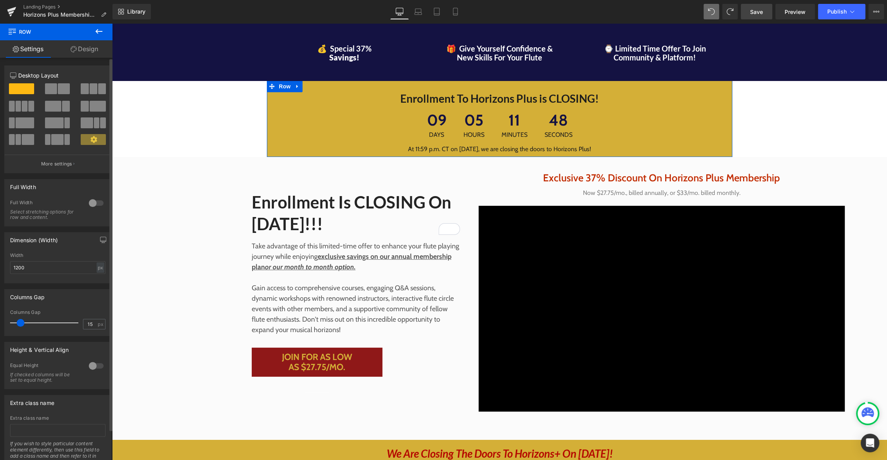
click at [90, 199] on div at bounding box center [96, 203] width 19 height 12
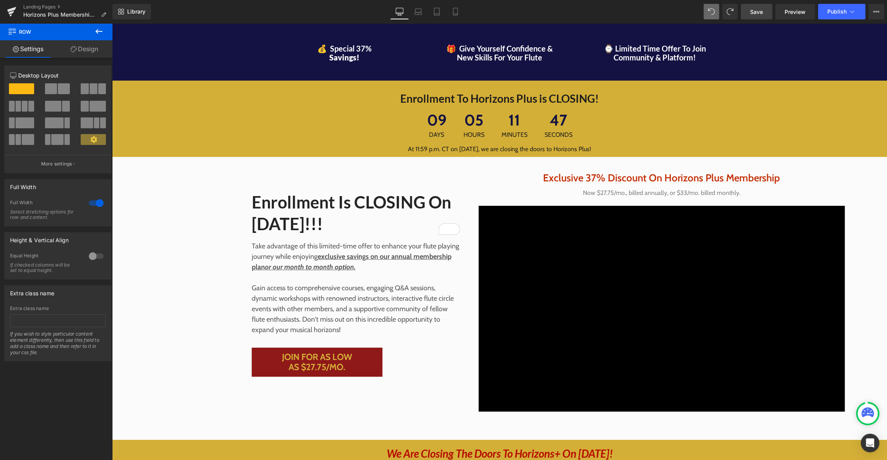
drag, startPoint x: 759, startPoint y: 9, endPoint x: 719, endPoint y: 177, distance: 172.6
click at [759, 9] on span "Save" at bounding box center [756, 12] width 13 height 8
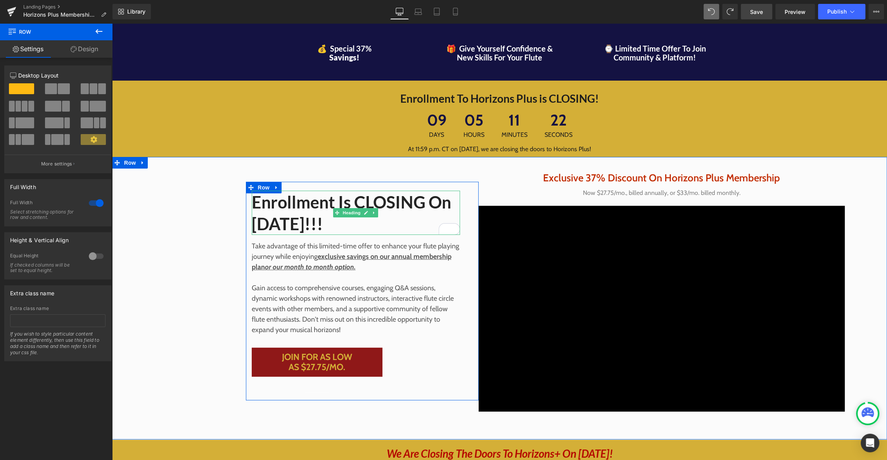
click at [379, 227] on span "Enrollment is CLOSING on [DATE]!!!" at bounding box center [351, 212] width 199 height 41
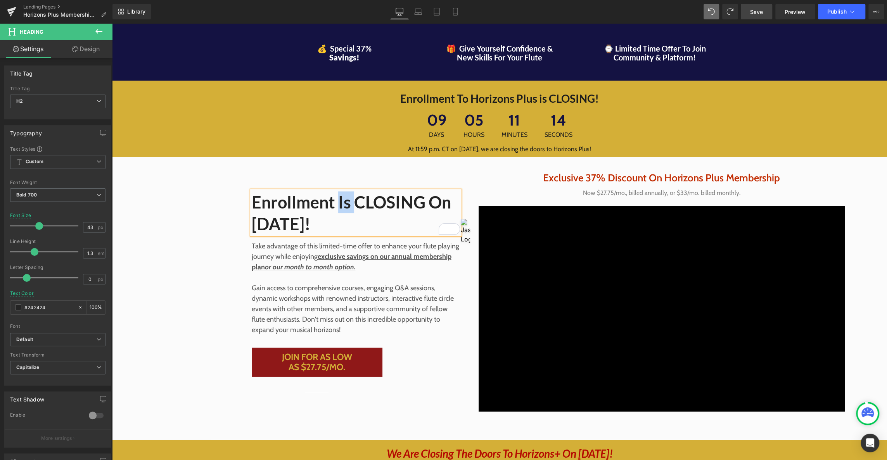
drag, startPoint x: 338, startPoint y: 204, endPoint x: 357, endPoint y: 206, distance: 19.5
click at [357, 206] on span "Enrollment is CLOSING on [DATE]!" at bounding box center [351, 212] width 199 height 41
drag, startPoint x: 435, startPoint y: 202, endPoint x: 414, endPoint y: 205, distance: 20.8
click at [414, 205] on span "Enrollment CLOSING on [DATE]!" at bounding box center [343, 212] width 183 height 41
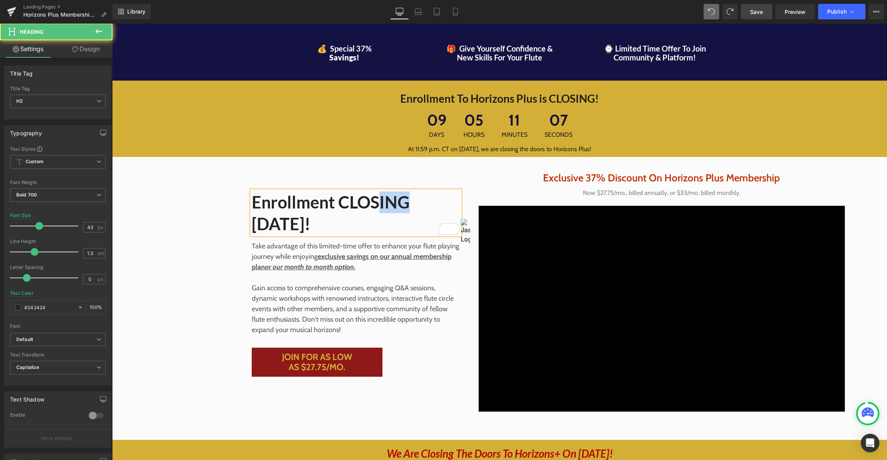
drag, startPoint x: 408, startPoint y: 204, endPoint x: 381, endPoint y: 206, distance: 26.8
click at [381, 206] on h2 "Enrollment CLOSING [DATE]!" at bounding box center [356, 213] width 208 height 43
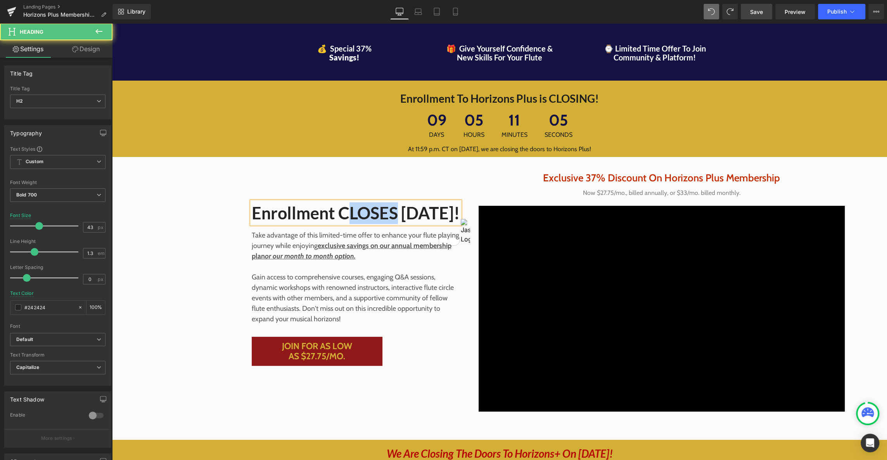
drag, startPoint x: 407, startPoint y: 204, endPoint x: 352, endPoint y: 207, distance: 55.2
click at [352, 207] on h2 "Enrollment CLOSES [DATE]!" at bounding box center [356, 213] width 208 height 22
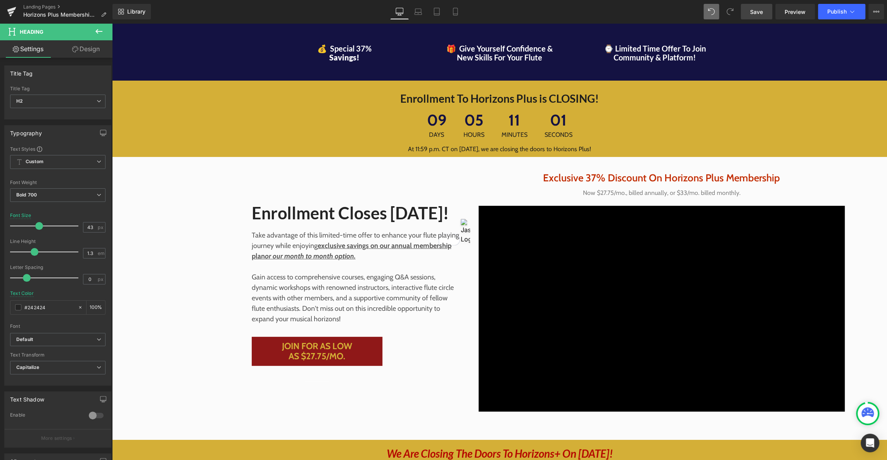
click at [749, 15] on link "Save" at bounding box center [755, 12] width 31 height 16
click at [839, 10] on span "Publish" at bounding box center [836, 12] width 19 height 6
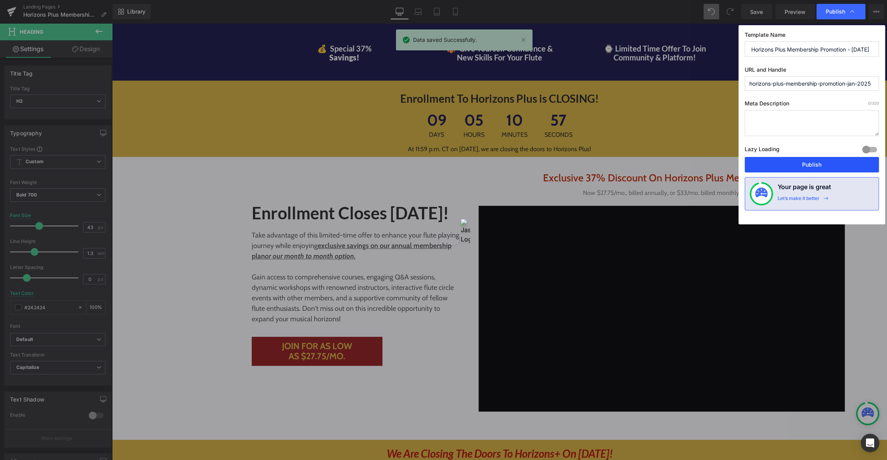
drag, startPoint x: 802, startPoint y: 162, endPoint x: 695, endPoint y: 172, distance: 107.5
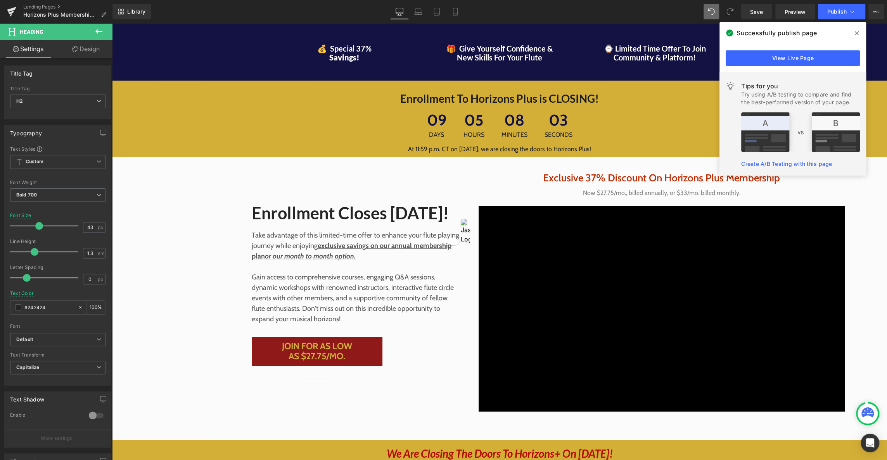
drag, startPoint x: 858, startPoint y: 31, endPoint x: 499, endPoint y: 11, distance: 360.0
click at [858, 31] on icon at bounding box center [856, 33] width 4 height 4
